Goal: Check status: Check status

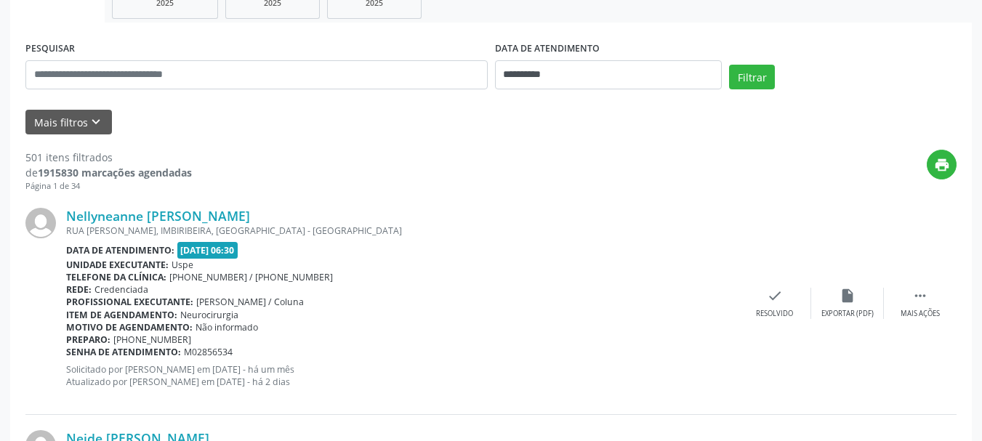
scroll to position [218, 0]
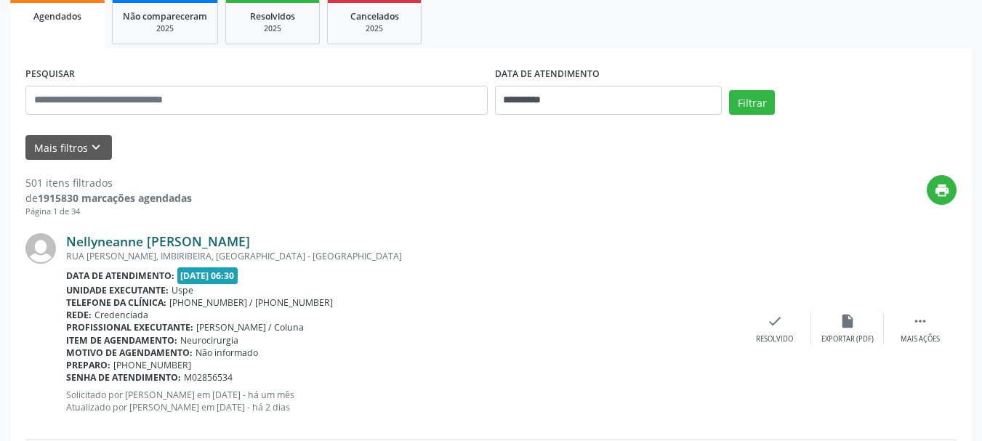
click at [173, 241] on link "Nellyneanne [PERSON_NAME]" at bounding box center [158, 241] width 184 height 16
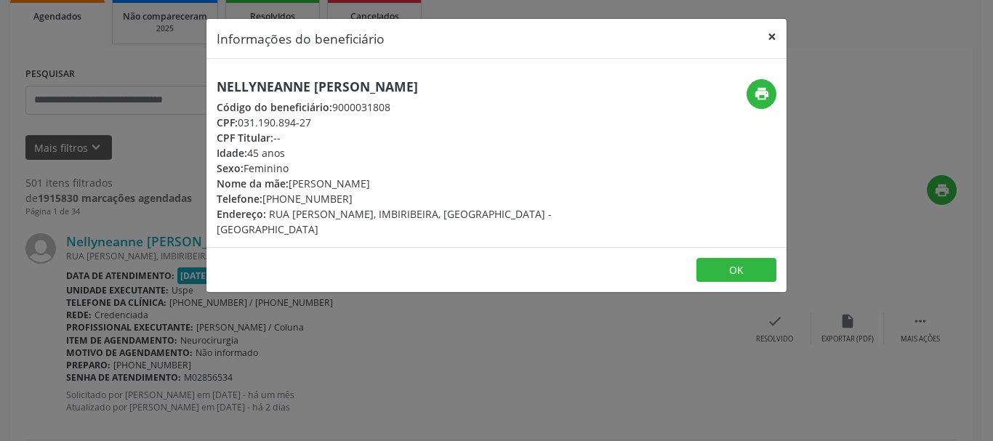
click at [771, 39] on button "×" at bounding box center [771, 37] width 29 height 36
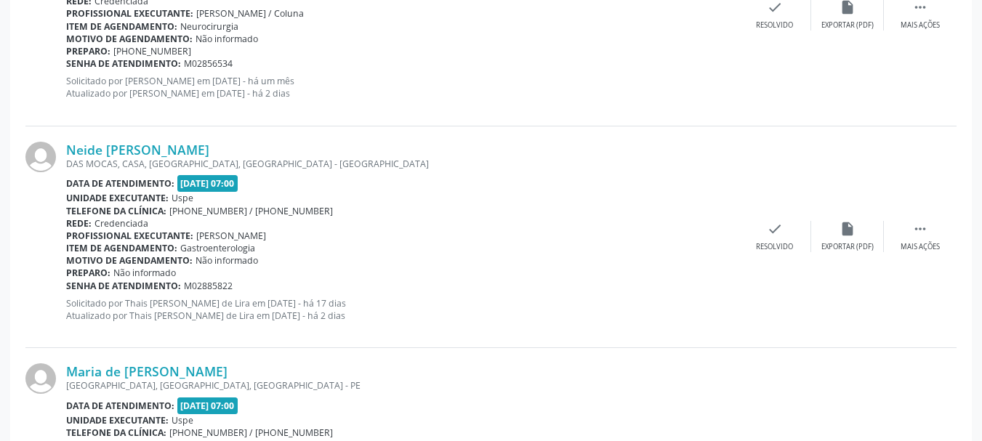
scroll to position [581, 0]
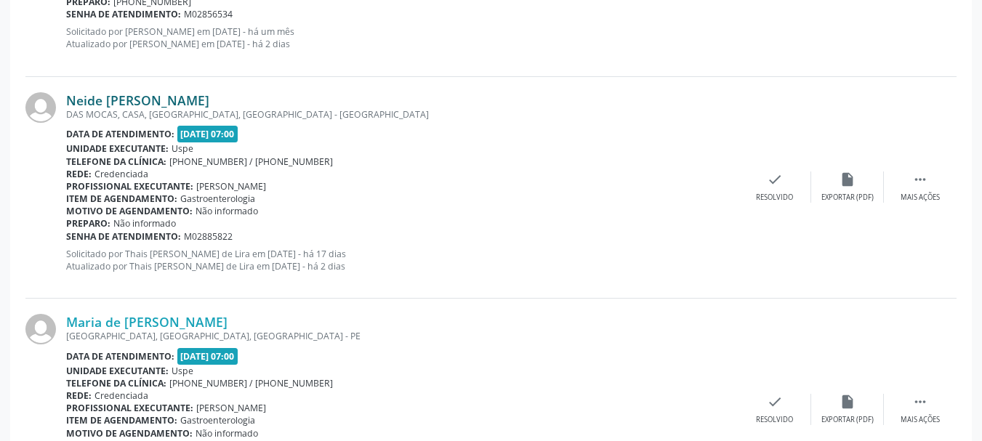
click at [209, 94] on link "Neide [PERSON_NAME]" at bounding box center [137, 100] width 143 height 16
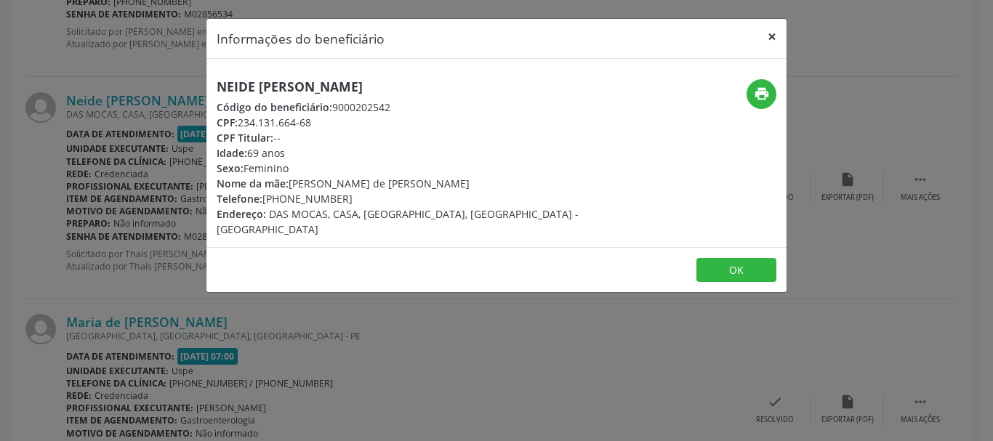
click at [778, 31] on button "×" at bounding box center [771, 37] width 29 height 36
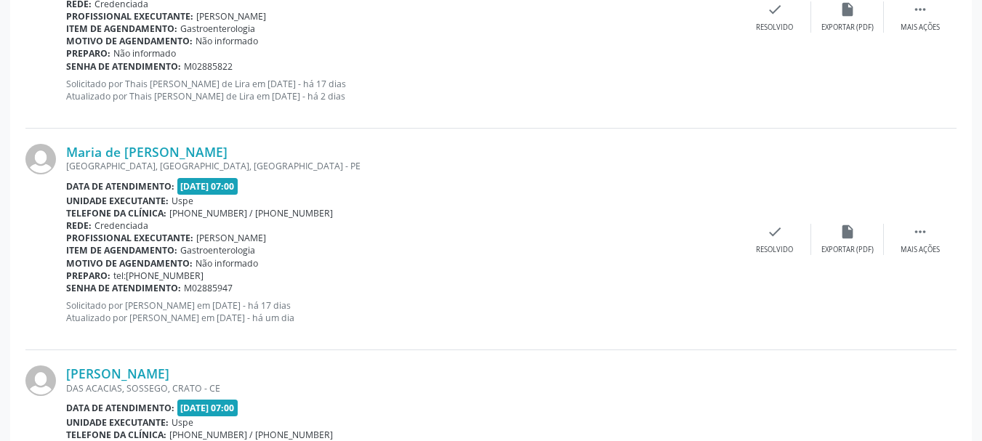
scroll to position [799, 0]
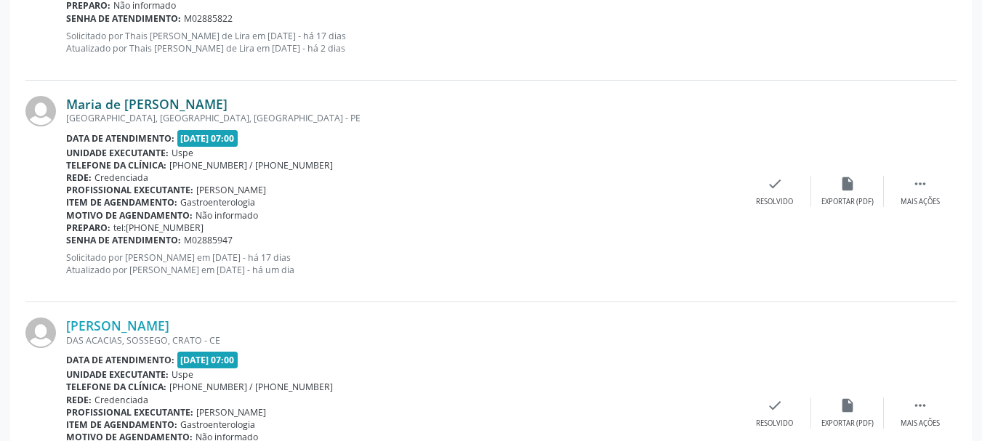
click at [185, 101] on link "Maria de [PERSON_NAME]" at bounding box center [146, 104] width 161 height 16
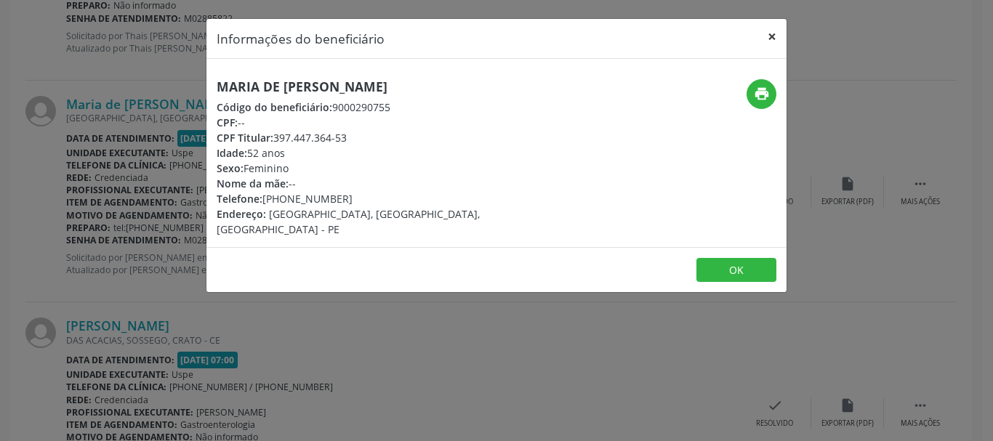
click at [773, 39] on button "×" at bounding box center [771, 37] width 29 height 36
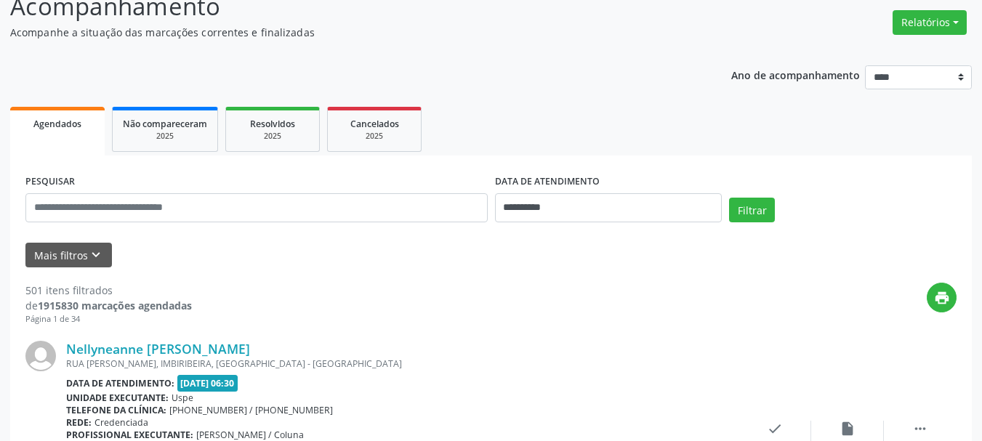
scroll to position [0, 0]
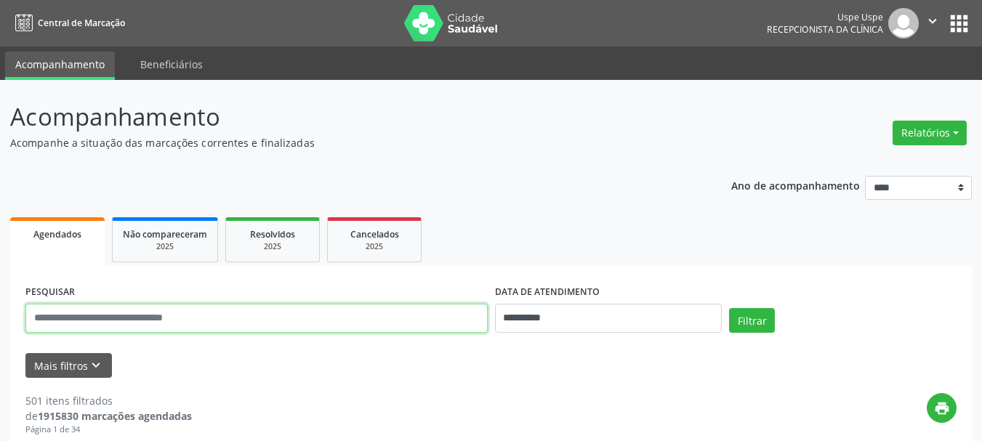
click at [245, 318] on input "text" at bounding box center [256, 318] width 462 height 29
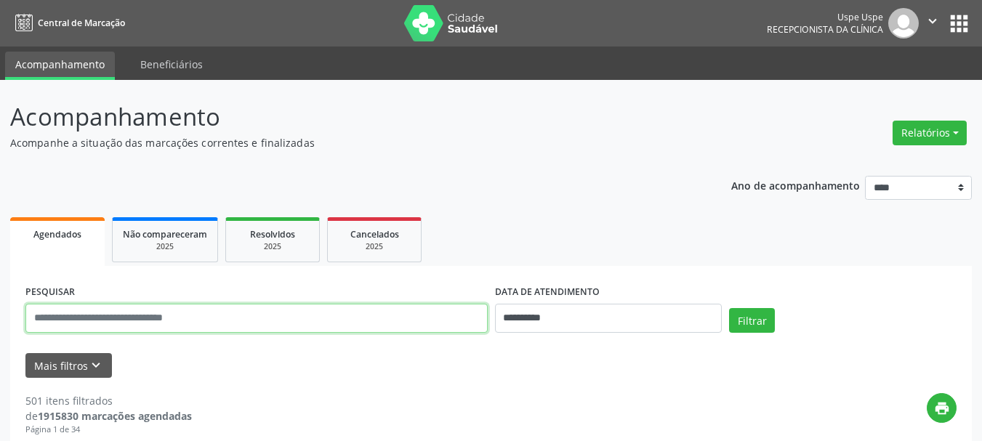
click at [245, 318] on input "text" at bounding box center [256, 318] width 462 height 29
type input "**********"
click at [118, 324] on input "**********" at bounding box center [256, 318] width 462 height 29
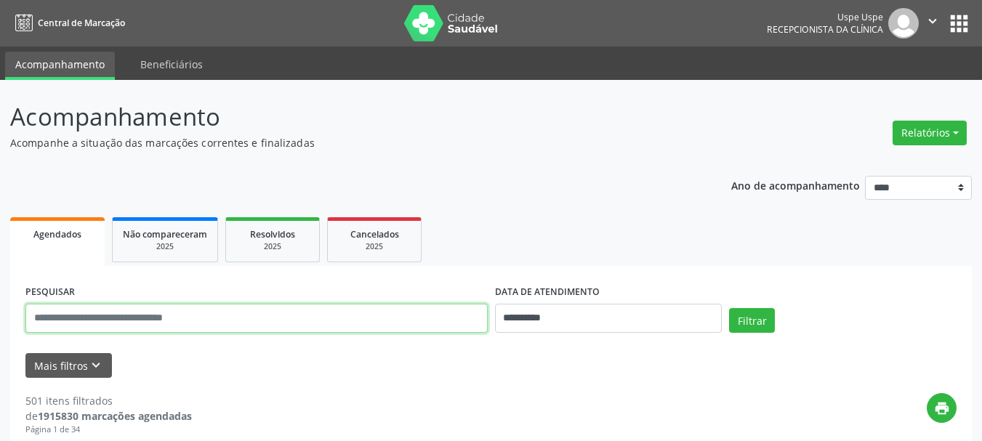
click at [122, 323] on input "text" at bounding box center [256, 318] width 462 height 29
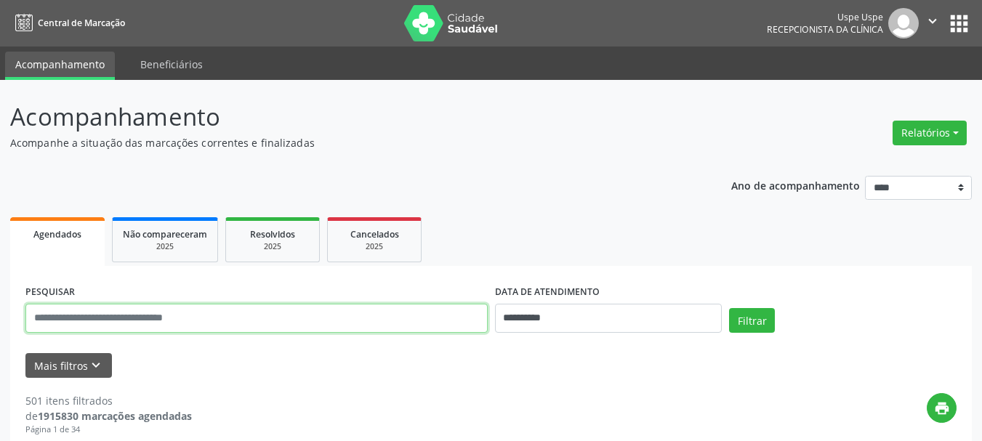
click at [216, 319] on input "text" at bounding box center [256, 318] width 462 height 29
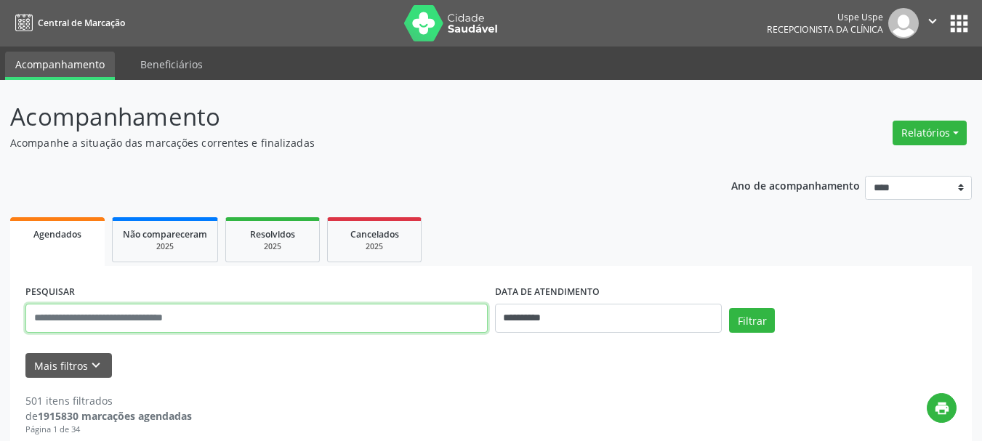
drag, startPoint x: 238, startPoint y: 306, endPoint x: 237, endPoint y: 313, distance: 7.3
click at [238, 306] on input "text" at bounding box center [256, 318] width 462 height 29
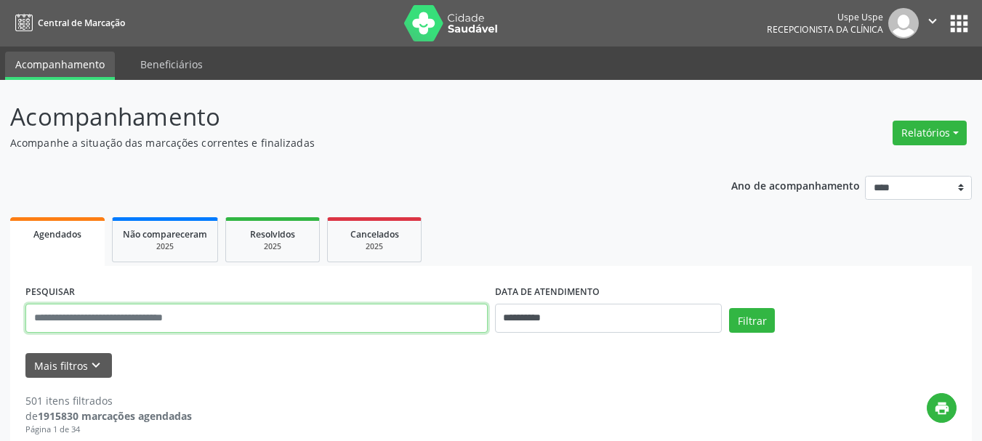
drag, startPoint x: 238, startPoint y: 330, endPoint x: 243, endPoint y: 318, distance: 13.4
click at [238, 330] on input "text" at bounding box center [256, 318] width 462 height 29
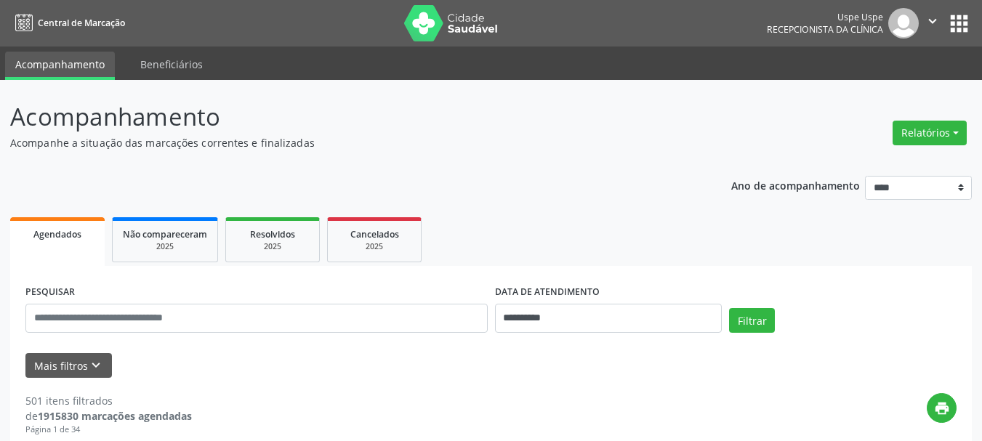
click at [261, 283] on div "PESQUISAR" at bounding box center [256, 312] width 469 height 62
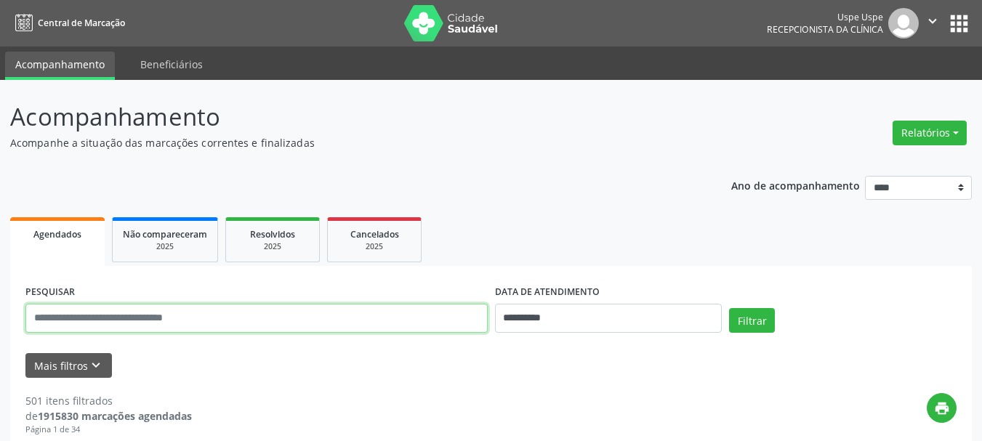
click at [240, 321] on input "text" at bounding box center [256, 318] width 462 height 29
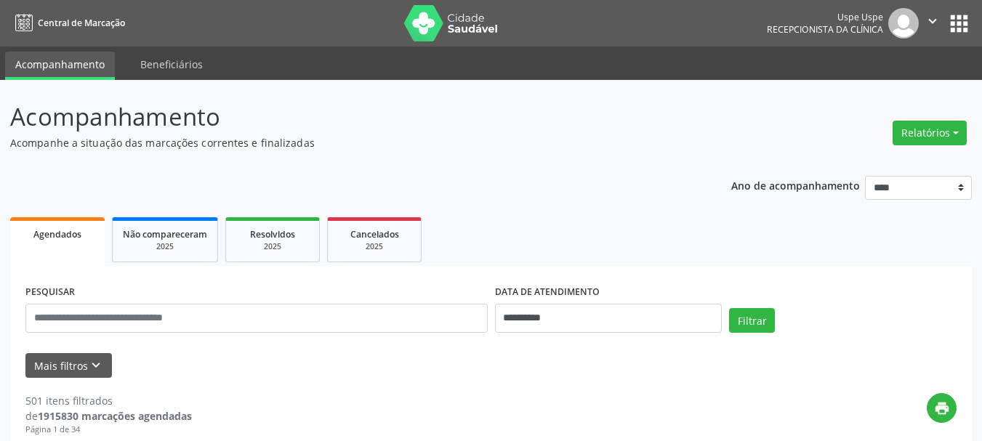
click at [259, 283] on div "PESQUISAR" at bounding box center [256, 312] width 469 height 62
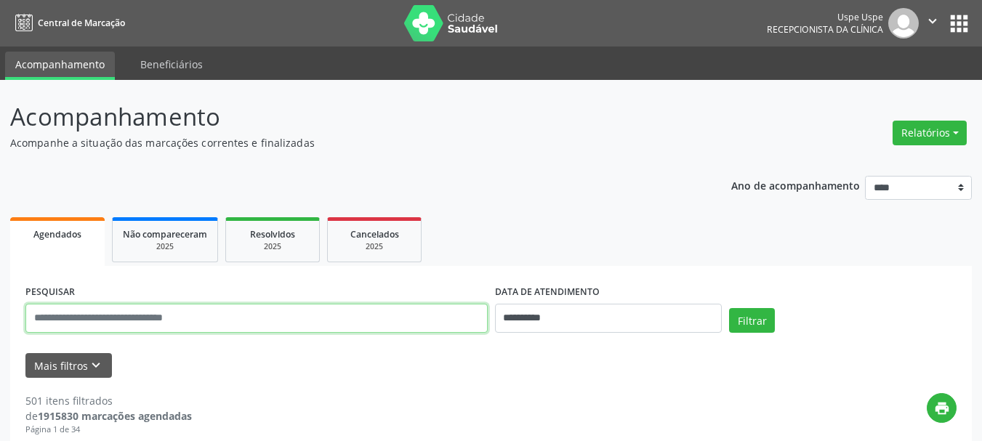
click at [251, 315] on input "text" at bounding box center [256, 318] width 462 height 29
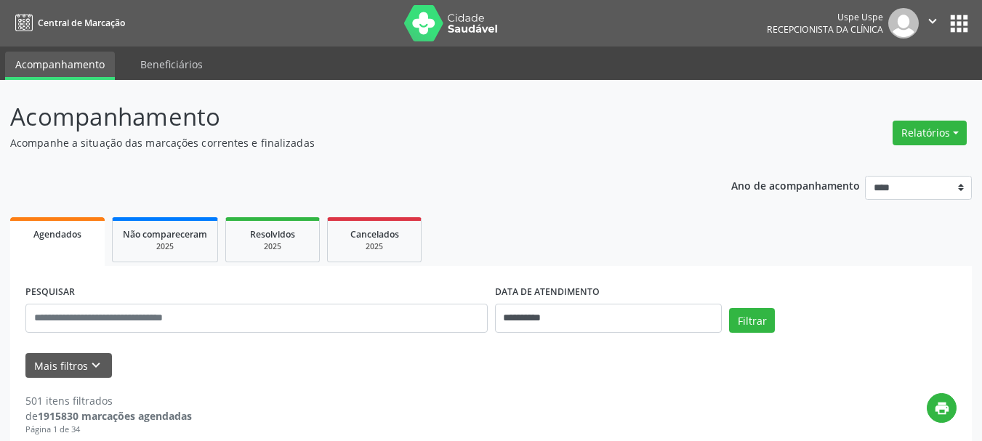
click at [251, 282] on div "PESQUISAR" at bounding box center [256, 312] width 469 height 62
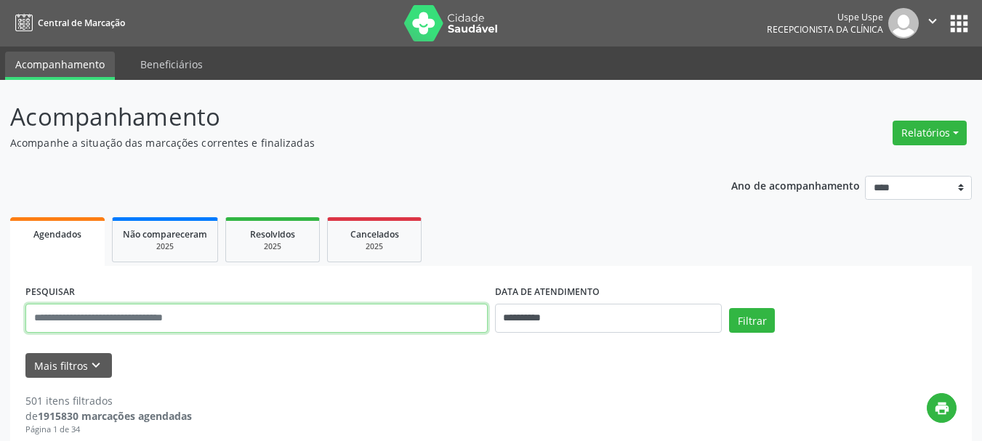
click at [254, 312] on input "text" at bounding box center [256, 318] width 462 height 29
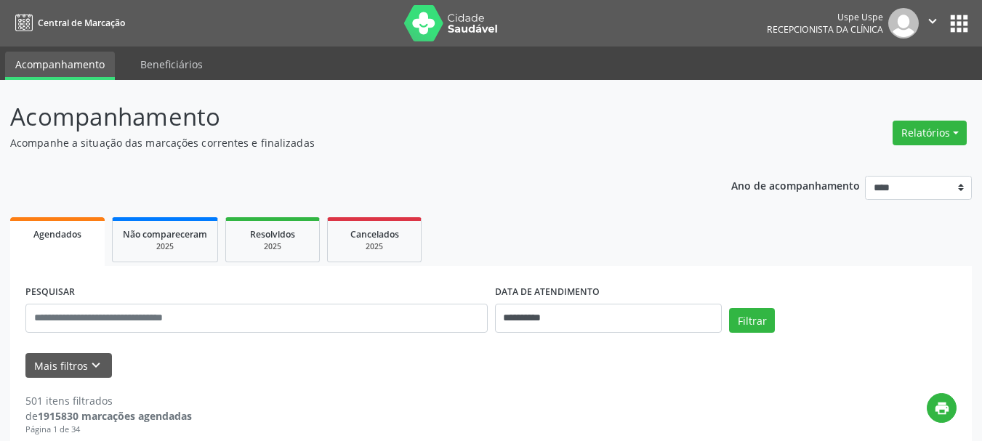
click at [256, 285] on div "PESQUISAR" at bounding box center [256, 312] width 469 height 62
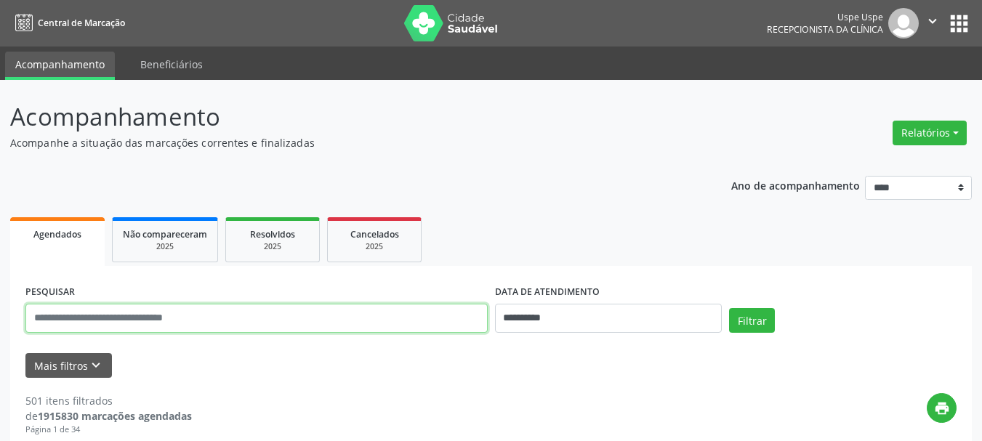
click at [257, 304] on input "text" at bounding box center [256, 318] width 462 height 29
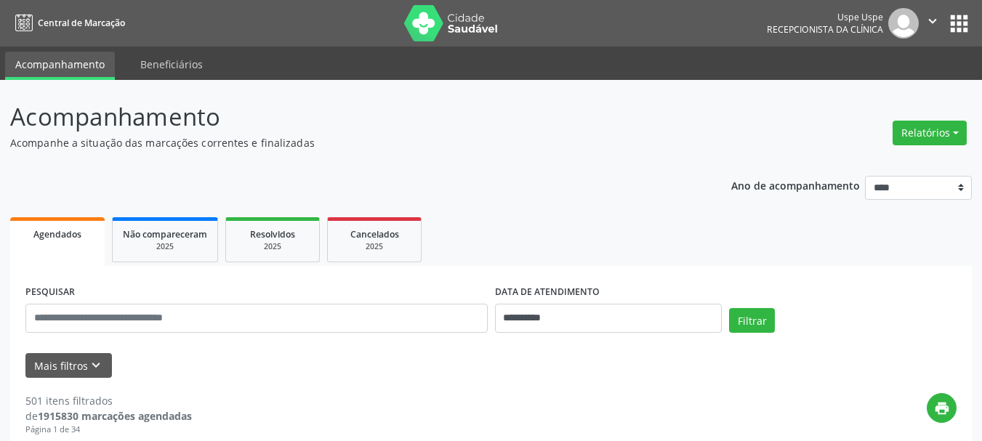
click at [259, 355] on div "Mais filtros keyboard_arrow_down" at bounding box center [491, 365] width 938 height 25
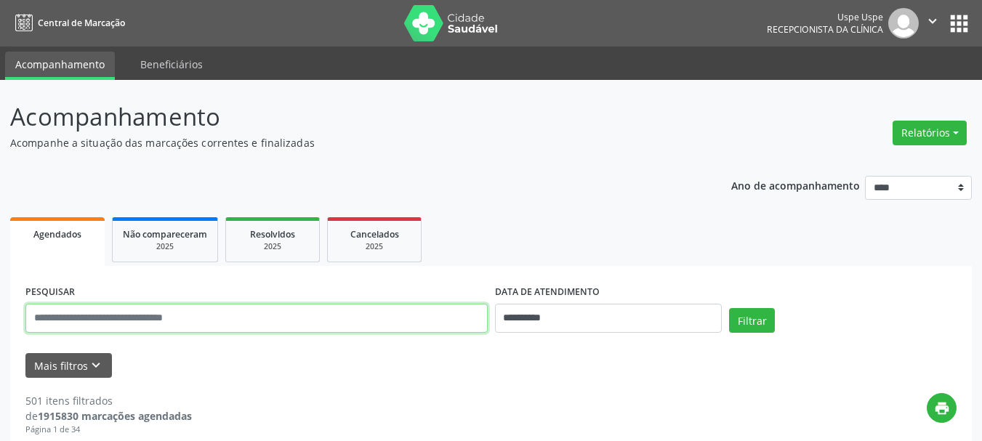
drag, startPoint x: 218, startPoint y: 315, endPoint x: 218, endPoint y: 323, distance: 8.0
click at [218, 315] on input "text" at bounding box center [256, 318] width 462 height 29
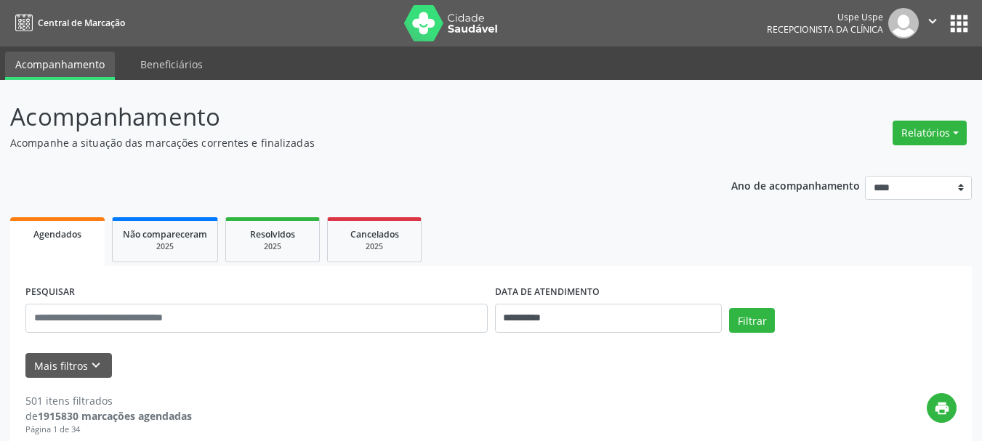
click at [226, 284] on div "PESQUISAR" at bounding box center [256, 312] width 469 height 62
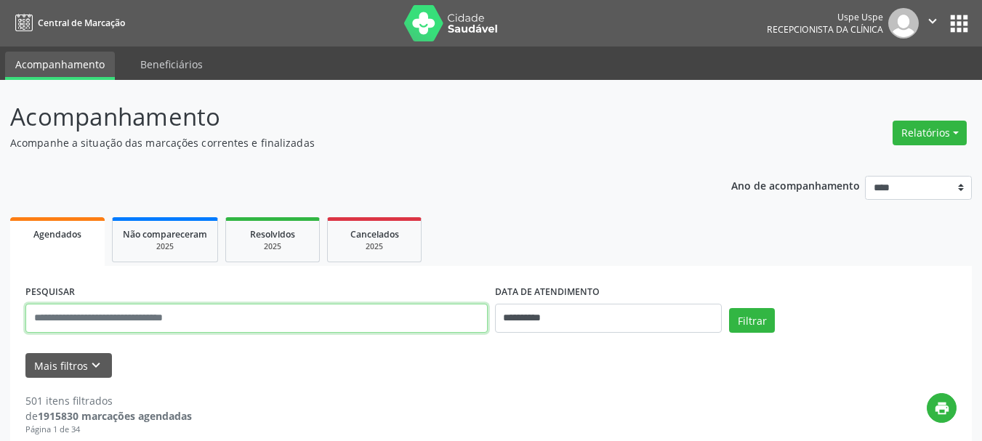
click at [220, 316] on input "text" at bounding box center [256, 318] width 462 height 29
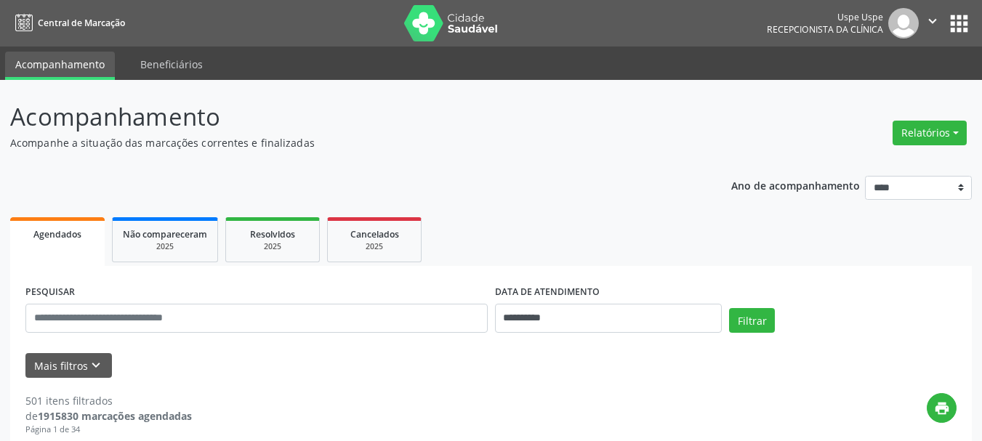
click at [222, 283] on div "PESQUISAR" at bounding box center [256, 312] width 469 height 62
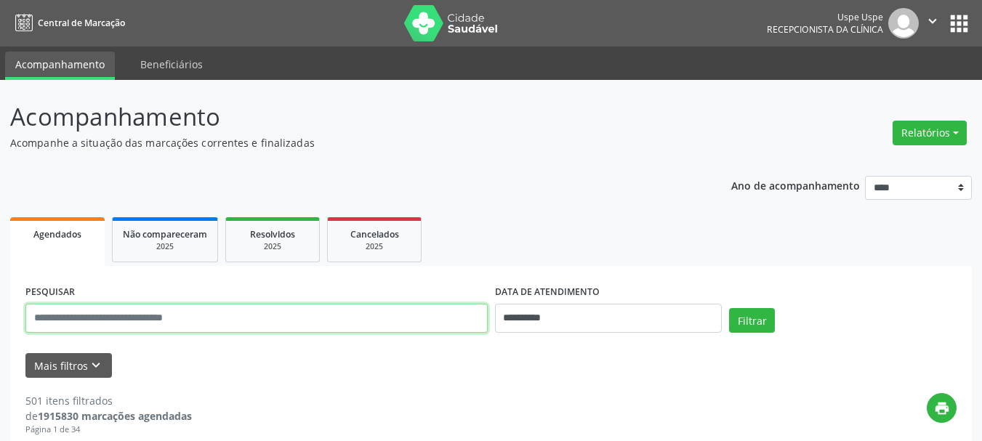
drag, startPoint x: 215, startPoint y: 312, endPoint x: 210, endPoint y: 330, distance: 18.2
click at [215, 312] on input "text" at bounding box center [256, 318] width 462 height 29
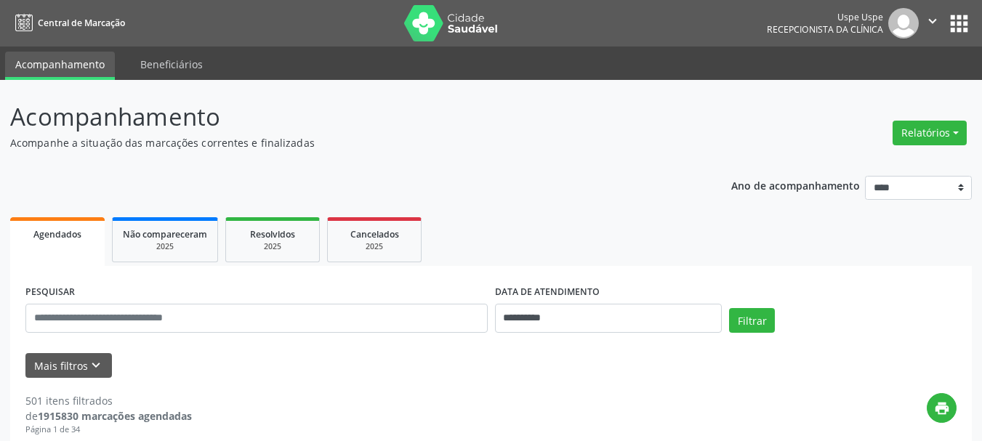
click at [216, 302] on div "PESQUISAR" at bounding box center [256, 312] width 469 height 62
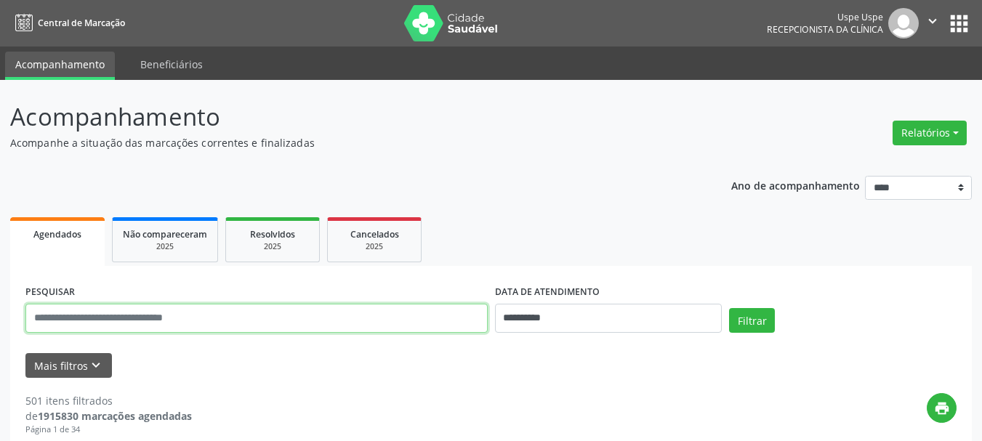
click at [212, 319] on input "text" at bounding box center [256, 318] width 462 height 29
type input "**********"
click at [205, 309] on input "**********" at bounding box center [256, 318] width 462 height 29
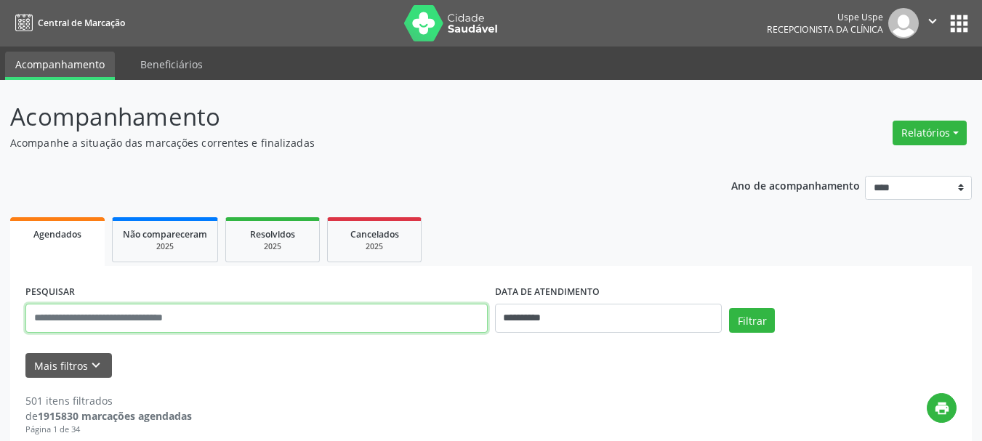
click at [205, 309] on input "text" at bounding box center [256, 318] width 462 height 29
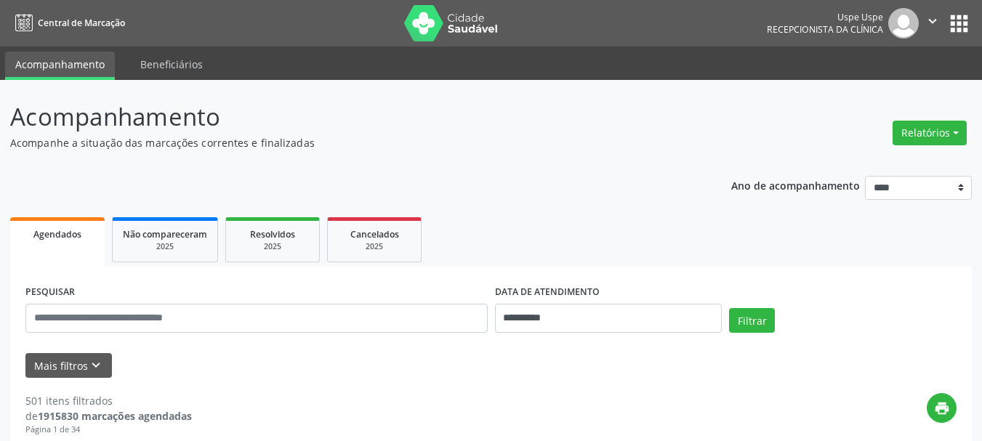
click at [221, 282] on div "PESQUISAR" at bounding box center [256, 312] width 469 height 62
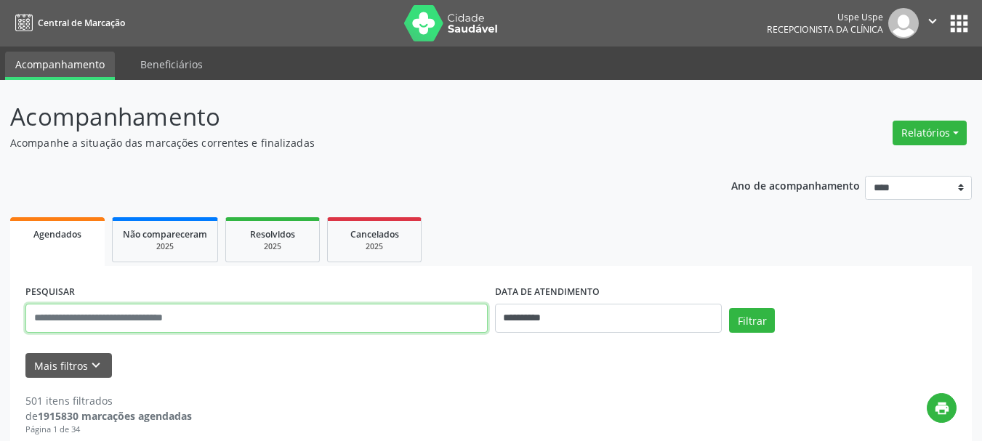
click at [213, 329] on input "text" at bounding box center [256, 318] width 462 height 29
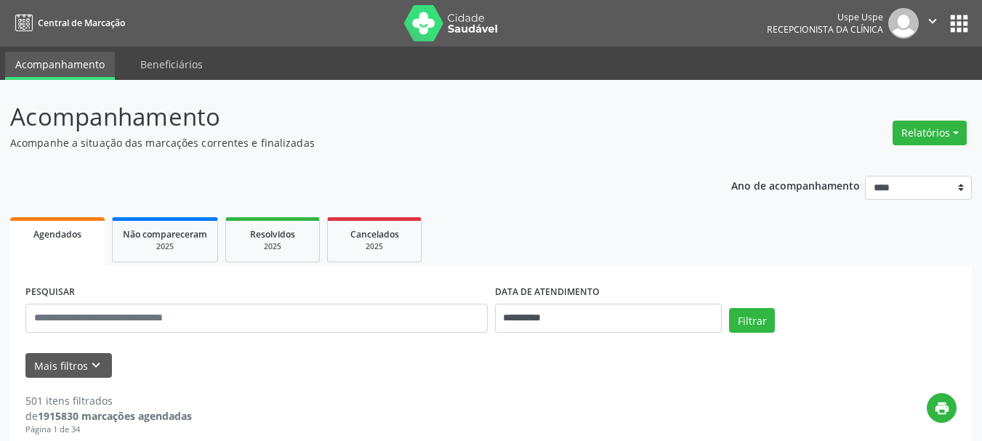
click at [225, 283] on div "PESQUISAR" at bounding box center [256, 312] width 469 height 62
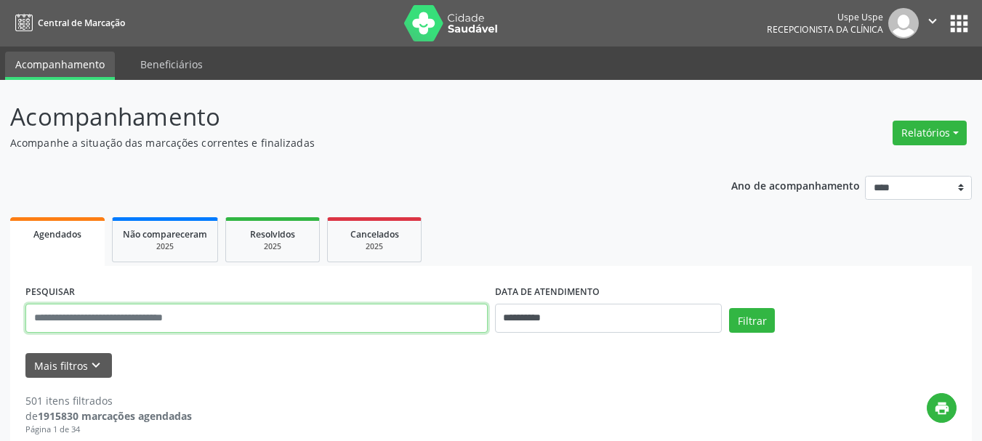
click at [211, 318] on input "text" at bounding box center [256, 318] width 462 height 29
click at [201, 331] on input "text" at bounding box center [256, 318] width 462 height 29
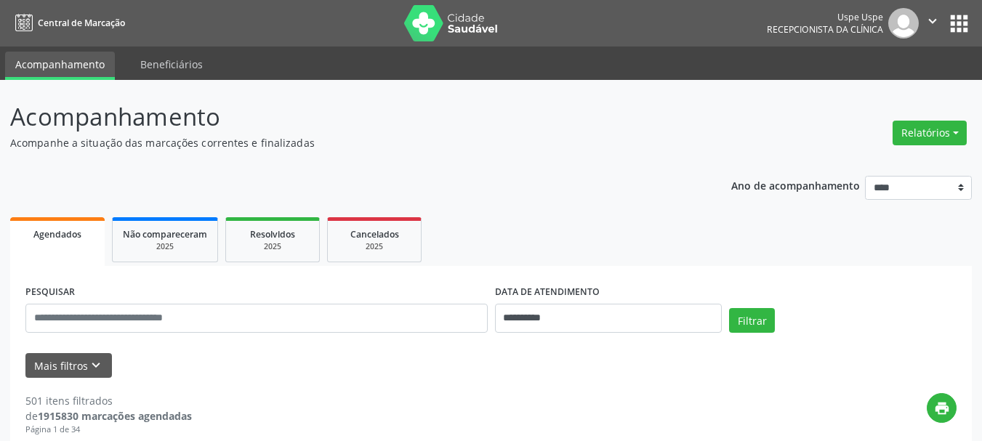
drag, startPoint x: 583, startPoint y: 73, endPoint x: 555, endPoint y: 94, distance: 35.8
click at [570, 74] on ul "Acompanhamento Beneficiários" at bounding box center [491, 63] width 982 height 33
